Goal: Transaction & Acquisition: Purchase product/service

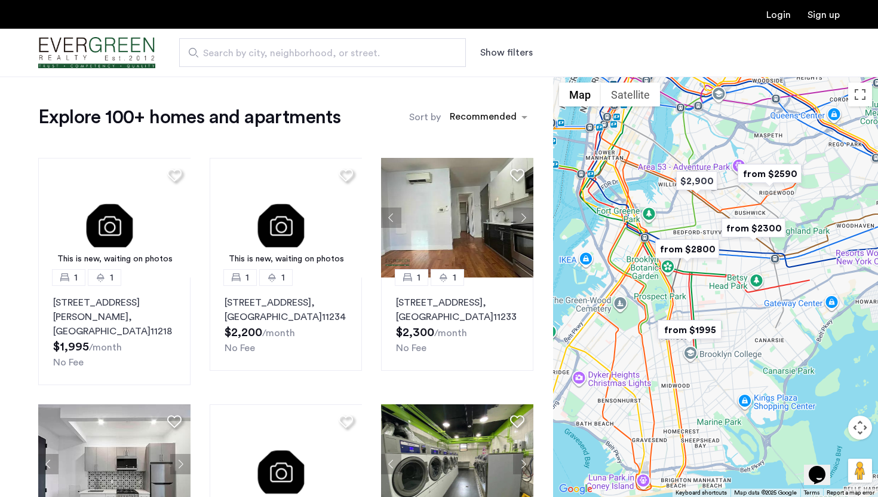
click at [103, 51] on img "Cazamio Logo" at bounding box center [96, 52] width 117 height 45
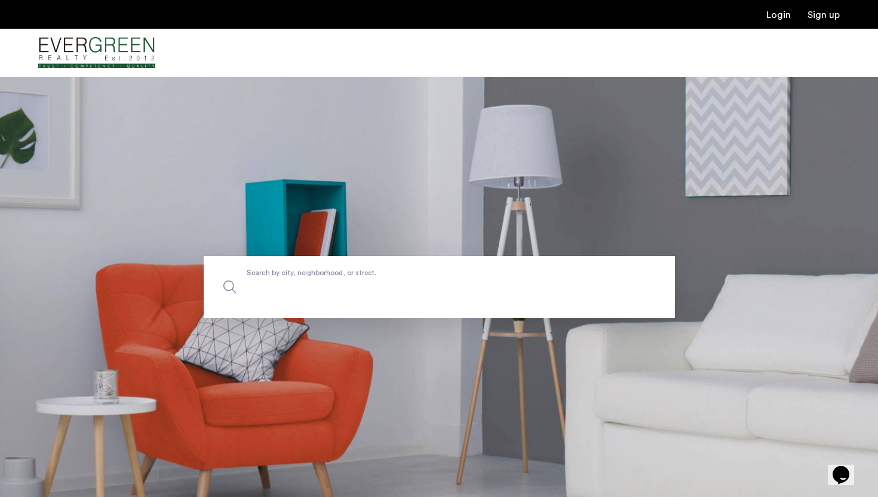
click at [278, 276] on label "Search by city, neighborhood, or street." at bounding box center [439, 287] width 471 height 62
click at [278, 276] on input "Search by city, neighborhood, or street." at bounding box center [439, 287] width 471 height 62
click at [112, 42] on img "Cazamio Logo" at bounding box center [96, 52] width 117 height 45
click at [119, 57] on img "Cazamio Logo" at bounding box center [96, 52] width 117 height 45
click at [255, 298] on input "Search by city, neighborhood, or street." at bounding box center [439, 287] width 471 height 62
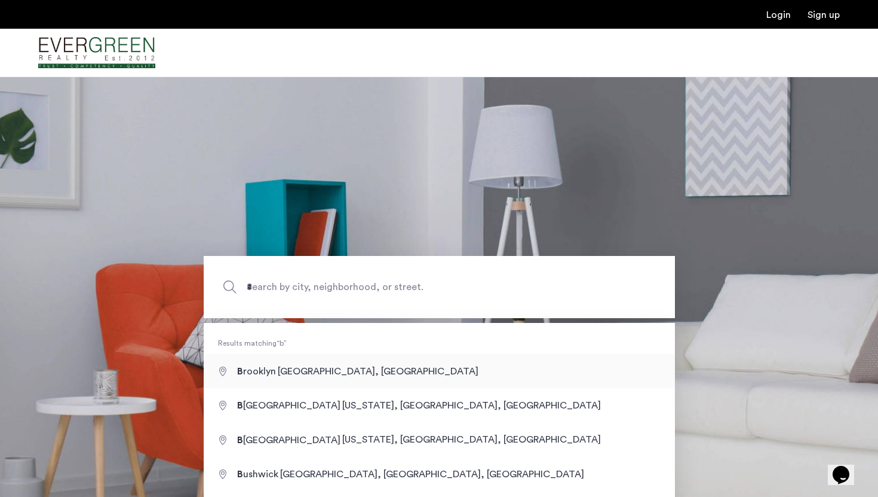
type input "**********"
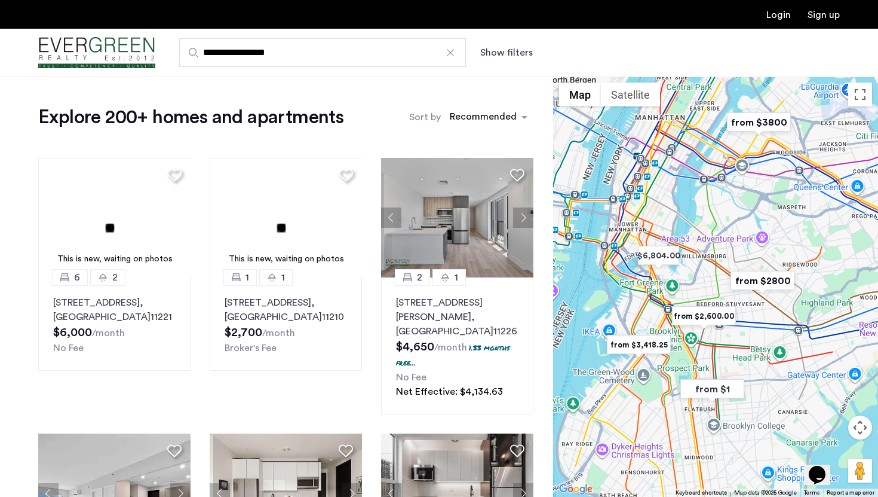
click at [498, 51] on button "Show filters" at bounding box center [506, 52] width 53 height 14
